Goal: Transaction & Acquisition: Purchase product/service

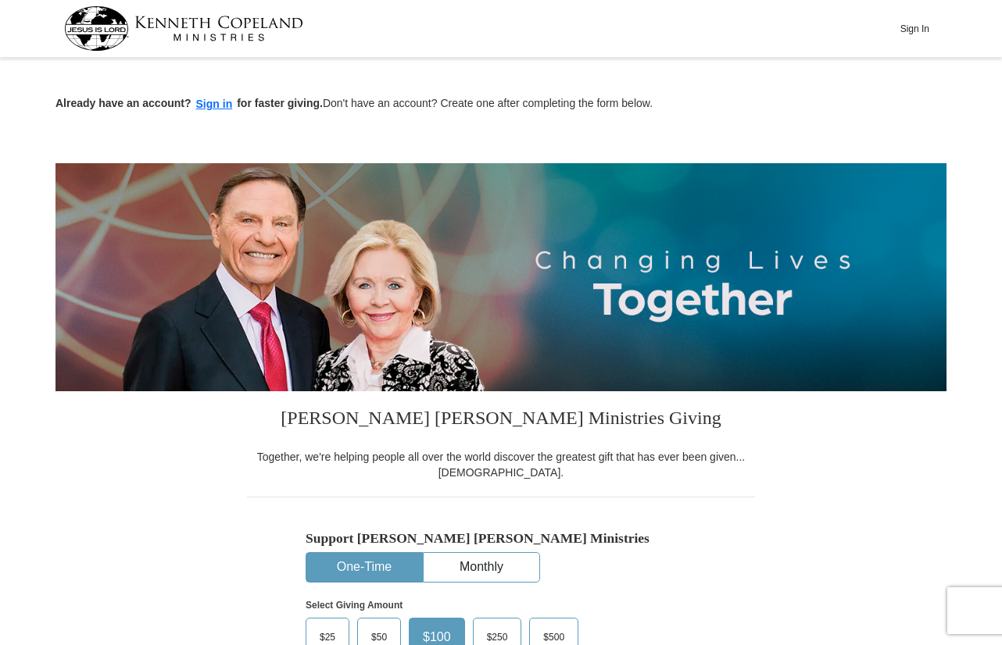
scroll to position [395, 0]
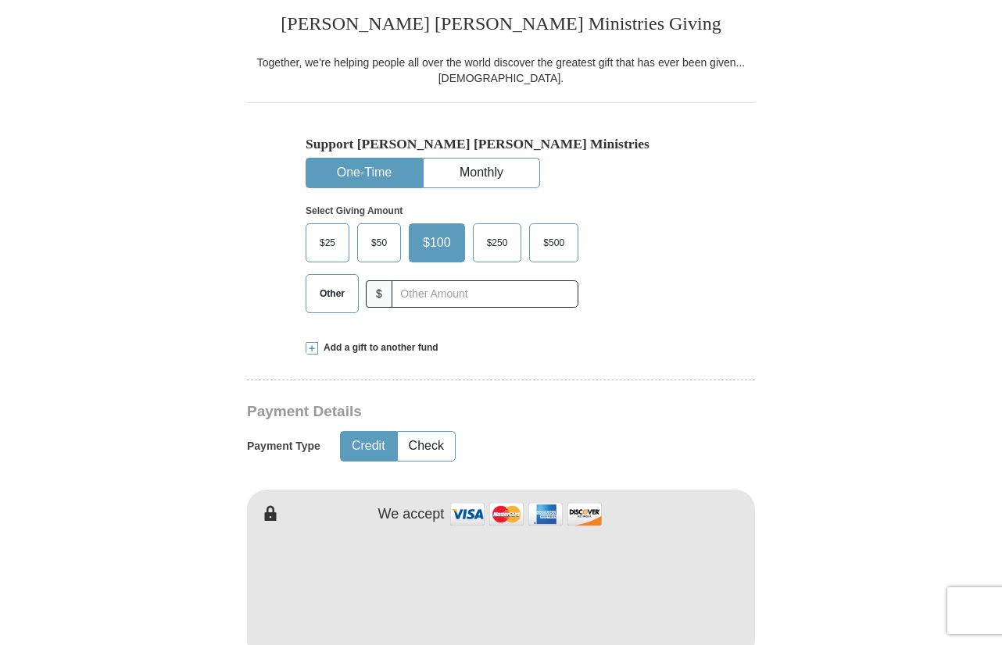
click at [324, 297] on span "Other" at bounding box center [332, 293] width 41 height 23
click at [0, 0] on input "Other" at bounding box center [0, 0] width 0 height 0
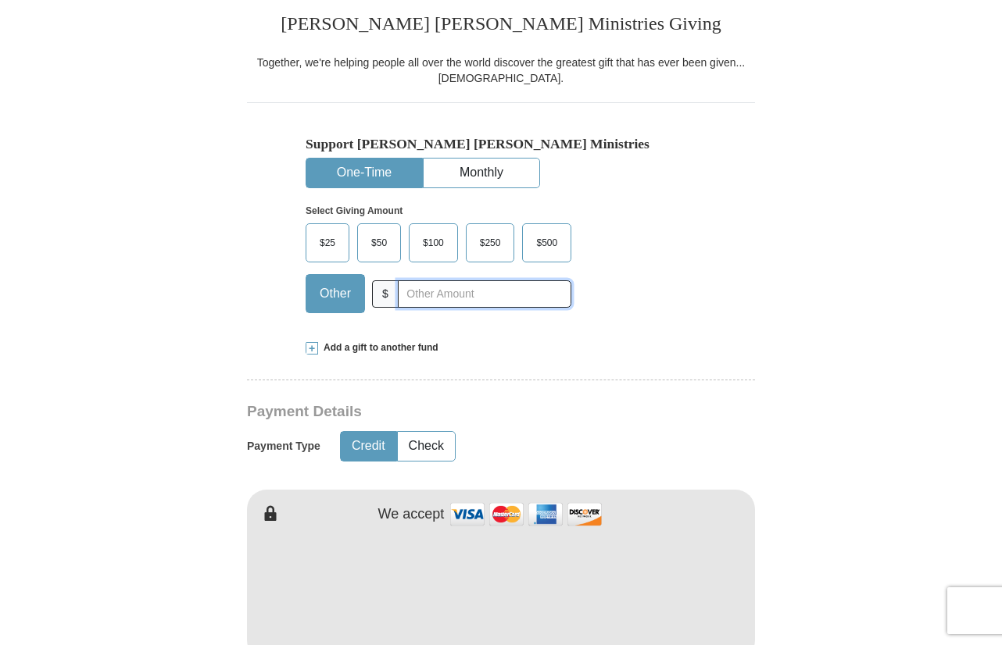
click at [419, 288] on input "text" at bounding box center [484, 294] width 173 height 27
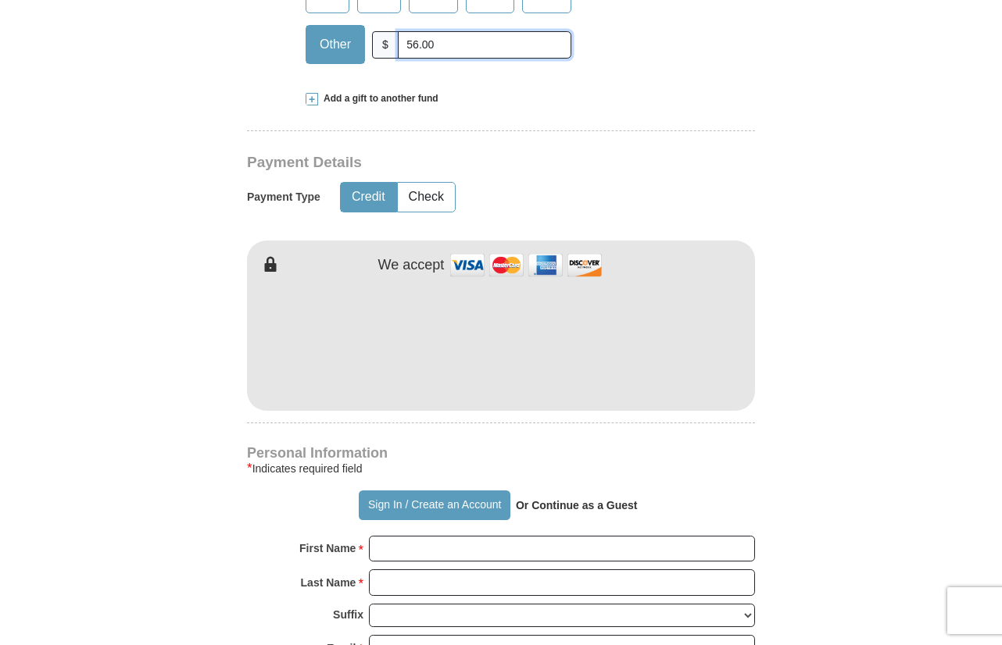
scroll to position [673, 0]
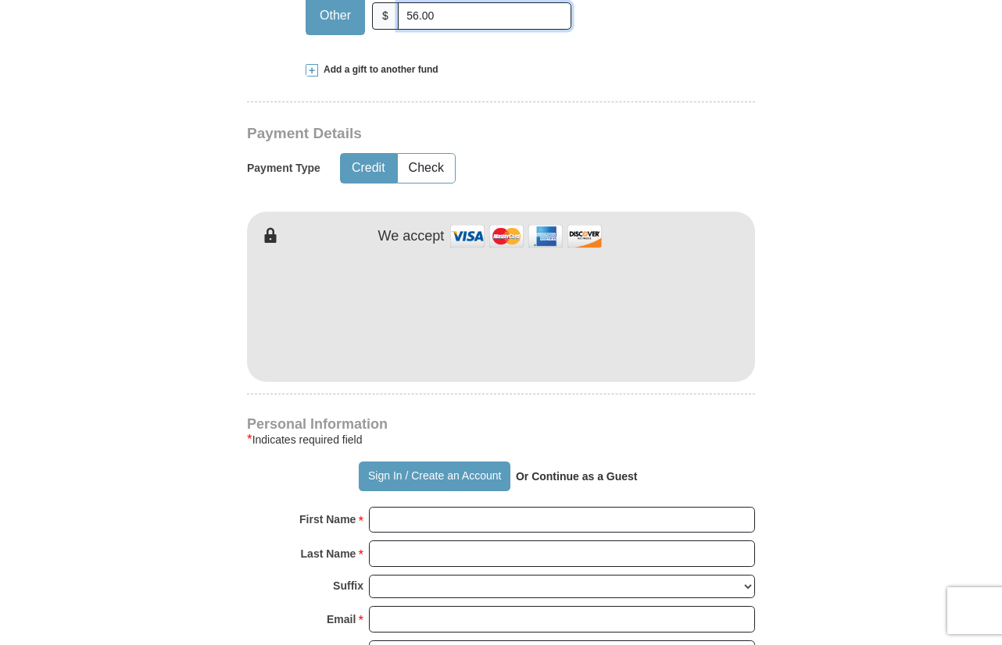
type input "56.00"
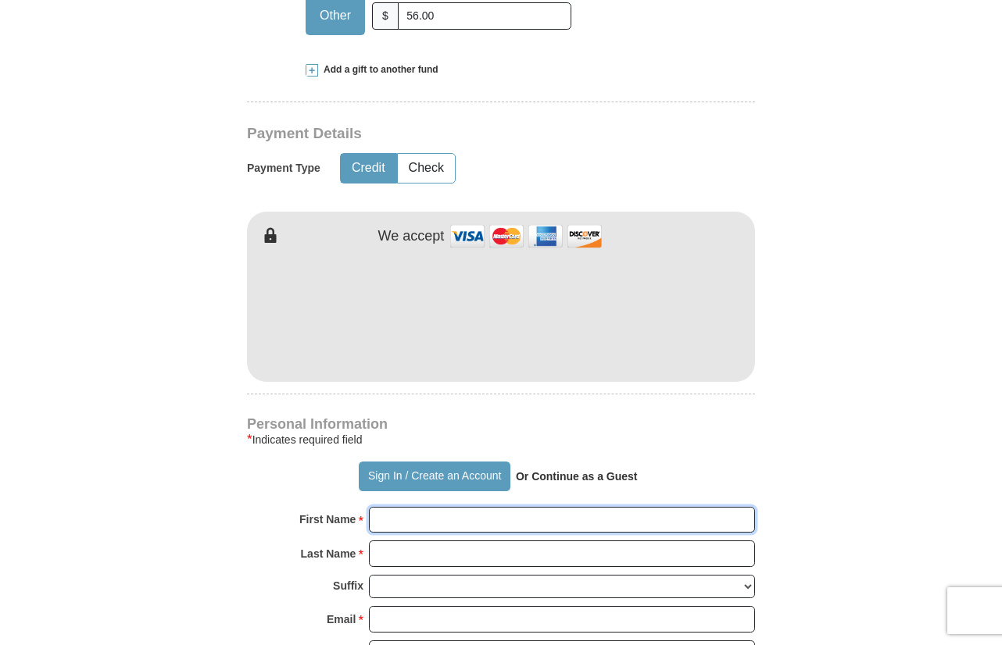
drag, startPoint x: 435, startPoint y: 517, endPoint x: 388, endPoint y: 516, distance: 46.9
click at [388, 516] on input "First Name *" at bounding box center [562, 520] width 386 height 27
type input "[PERSON_NAME]"
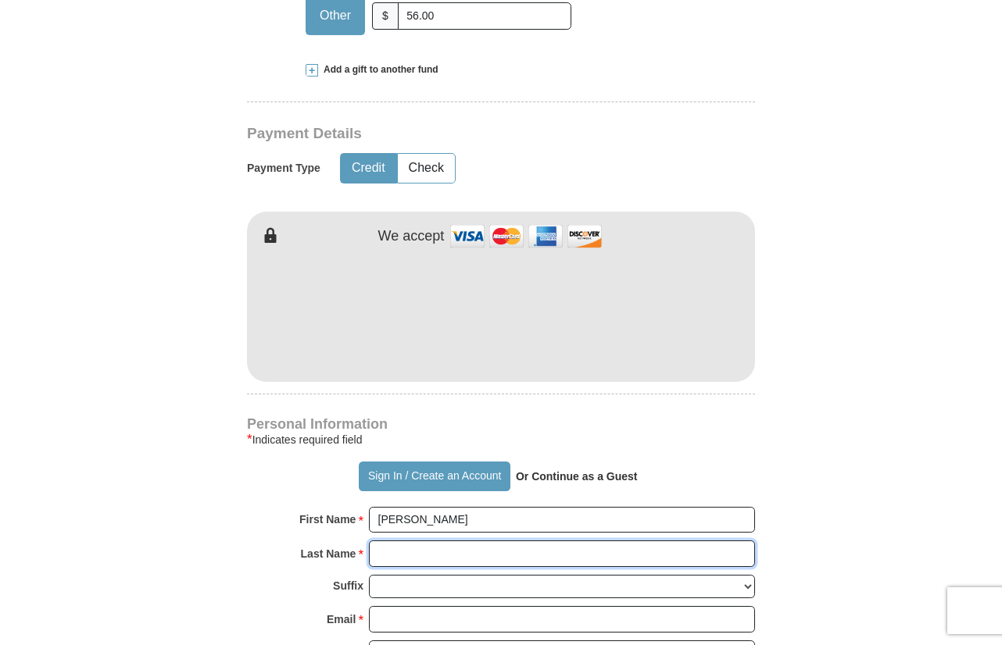
type input "[PERSON_NAME]"
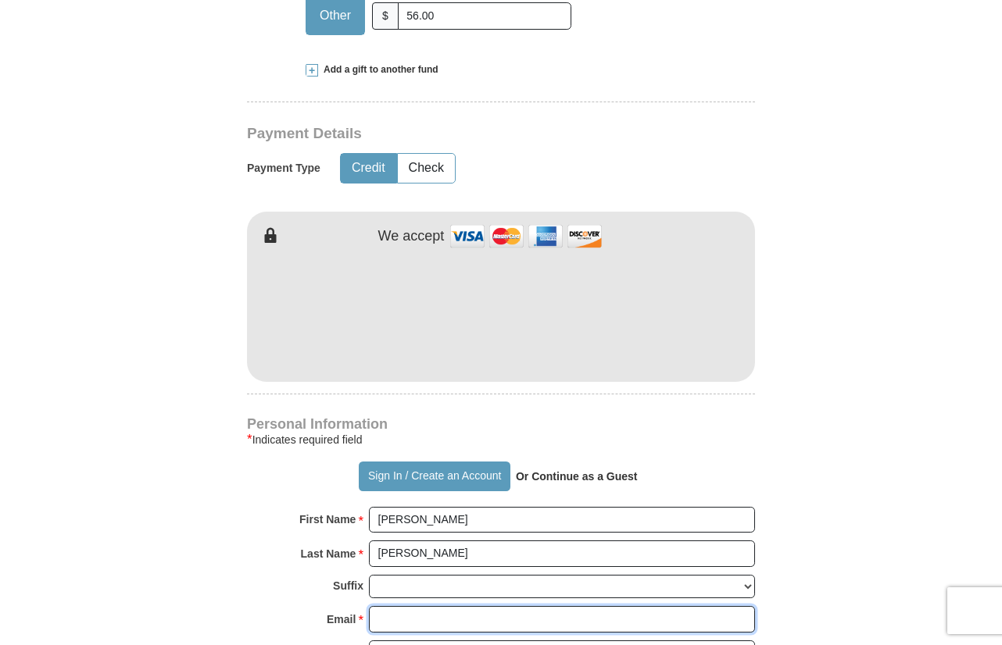
type input "[EMAIL_ADDRESS][DOMAIN_NAME]"
type input "[STREET_ADDRESS]"
type input "Austin"
select select "[GEOGRAPHIC_DATA]"
type input "78753"
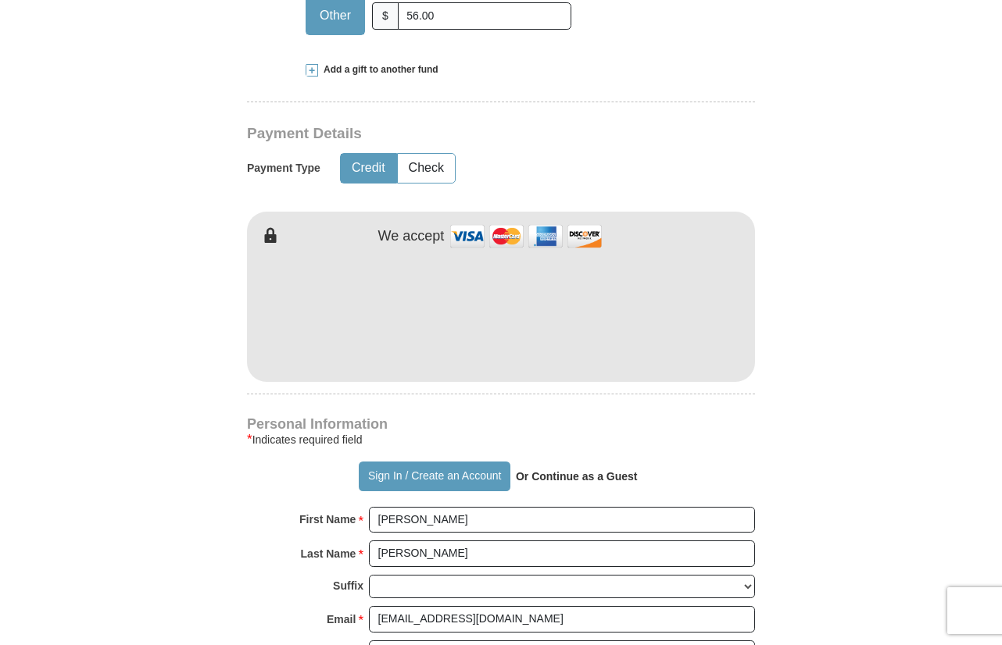
type input "5124609623"
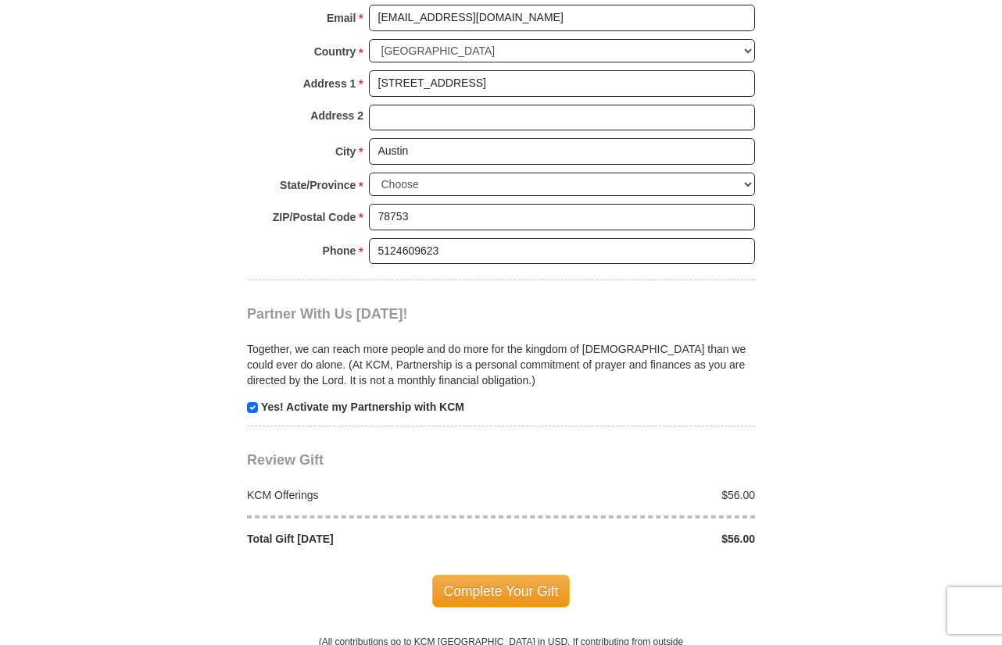
scroll to position [1332, 0]
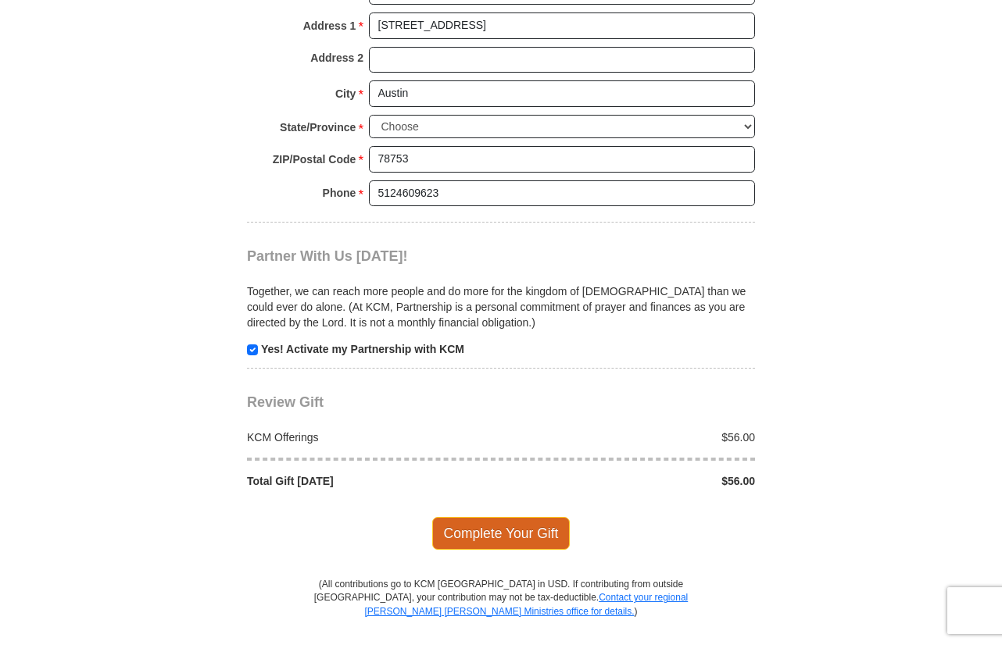
click at [542, 542] on span "Complete Your Gift" at bounding box center [501, 533] width 138 height 33
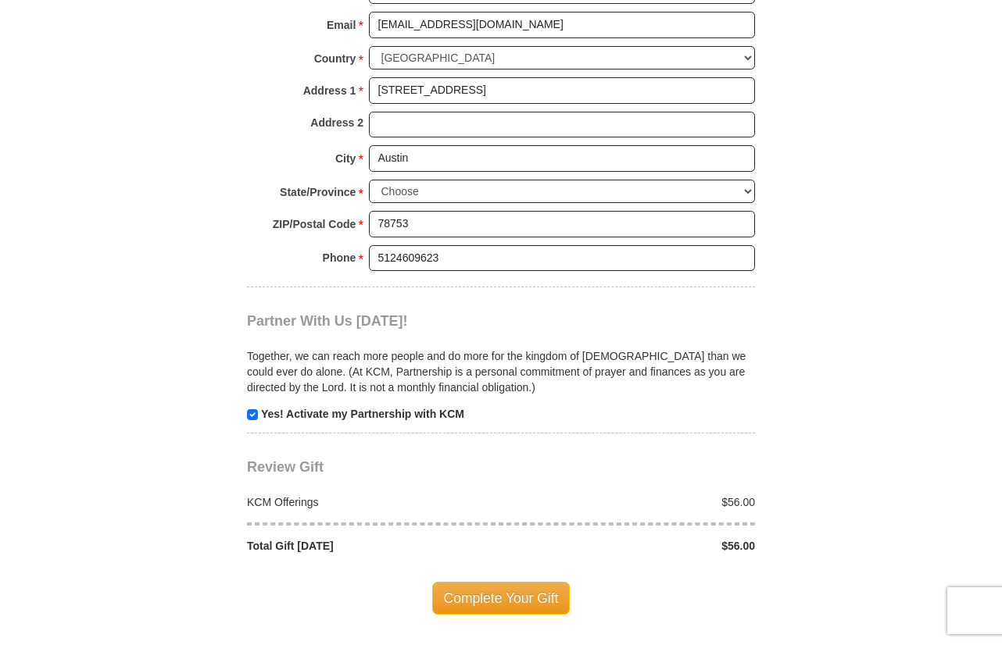
scroll to position [1420, 0]
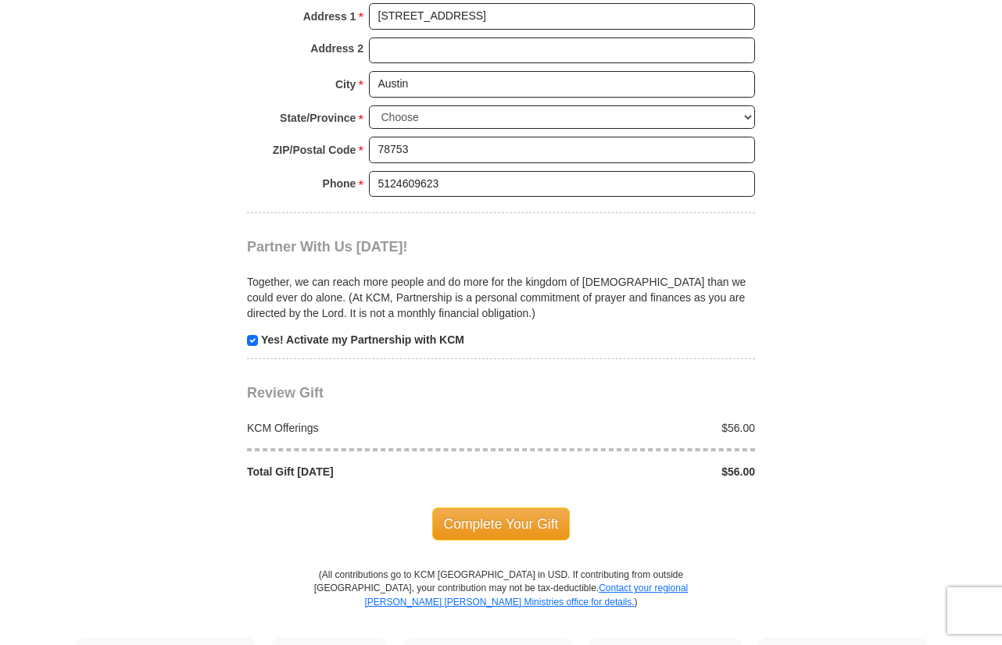
click at [466, 532] on span "Complete Your Gift" at bounding box center [501, 524] width 138 height 33
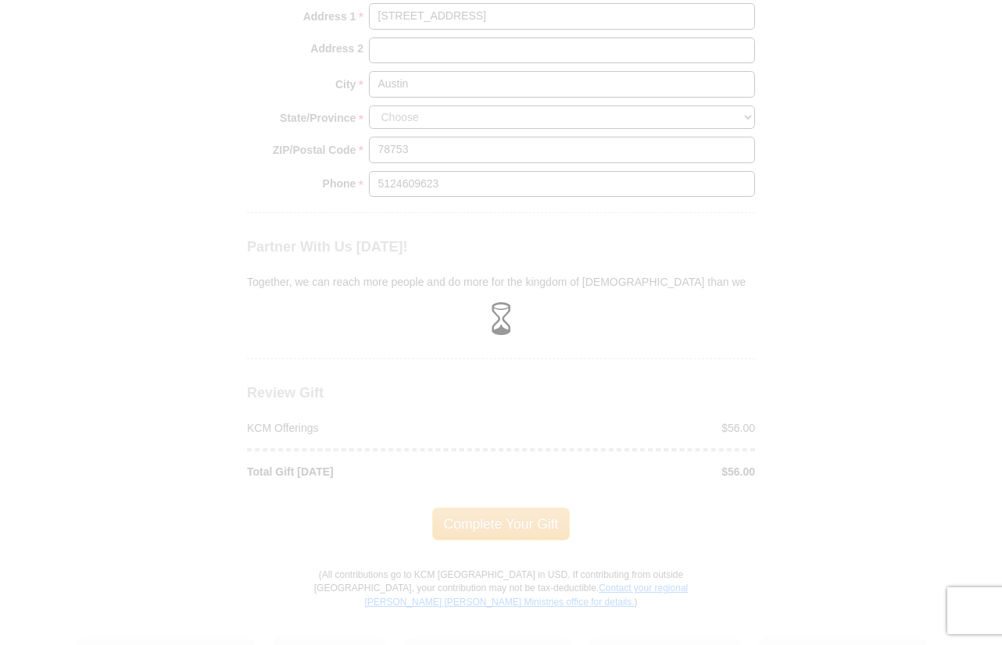
scroll to position [1342, 0]
